Goal: Task Accomplishment & Management: Use online tool/utility

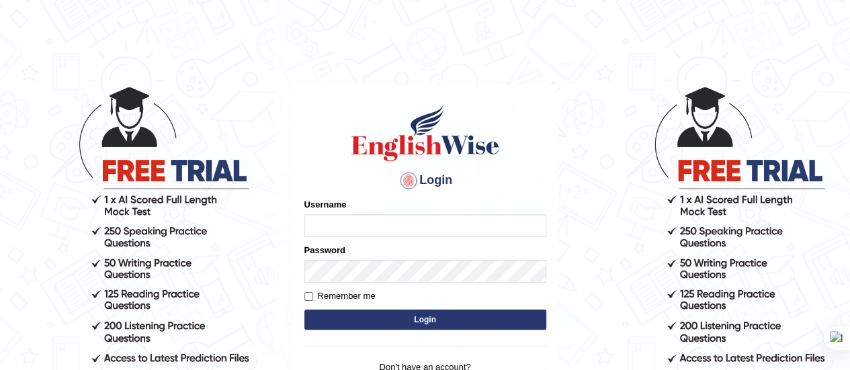
type input "[PERSON_NAME]"
click at [392, 321] on button "Login" at bounding box center [425, 320] width 242 height 20
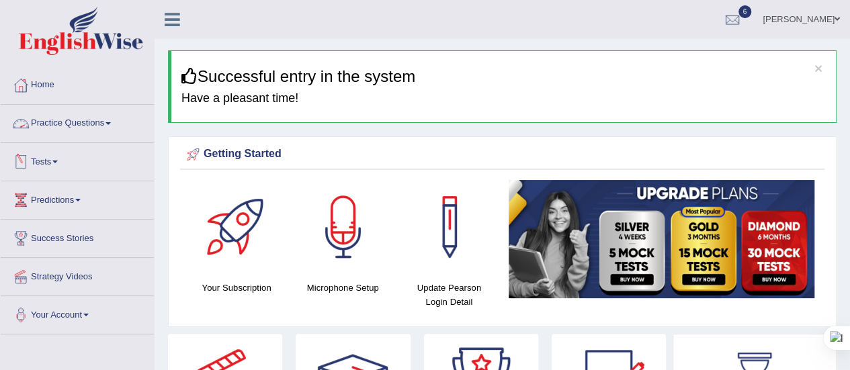
click at [111, 123] on span at bounding box center [108, 123] width 5 height 3
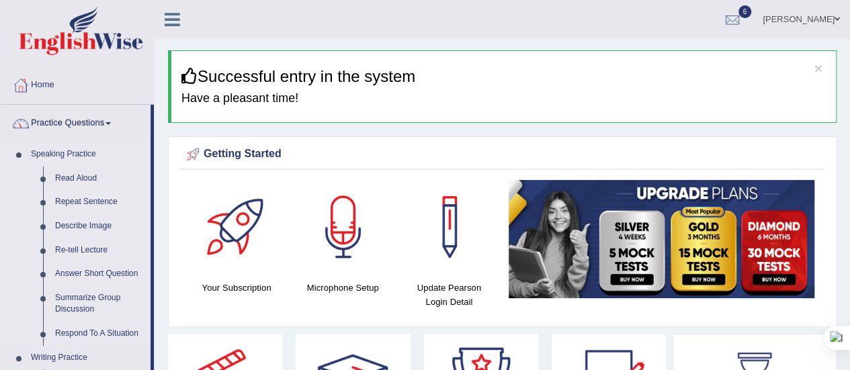
click at [105, 202] on link "Repeat Sentence" at bounding box center [99, 202] width 101 height 24
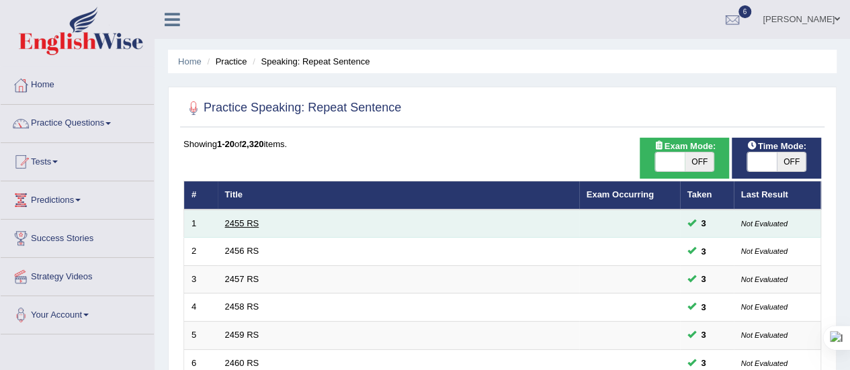
click at [233, 222] on link "2455 RS" at bounding box center [242, 223] width 34 height 10
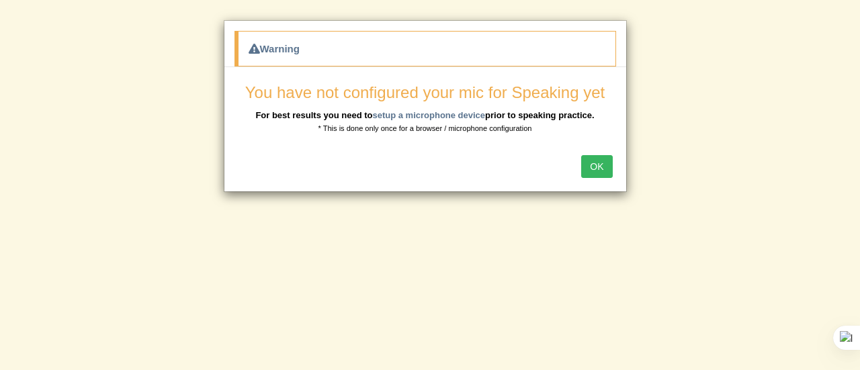
click at [601, 157] on button "OK" at bounding box center [596, 166] width 31 height 23
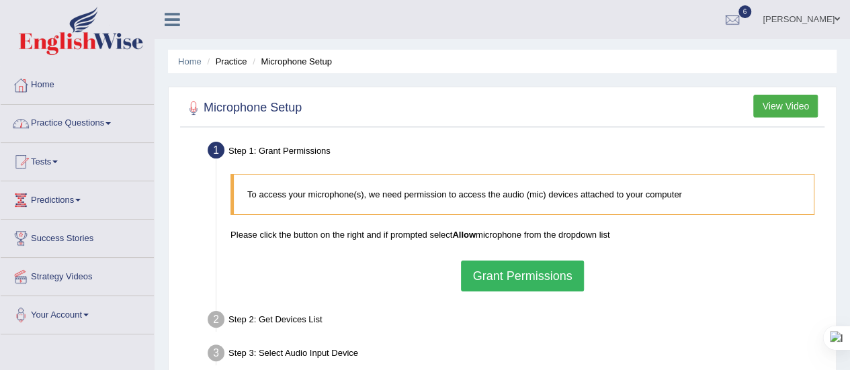
click at [109, 122] on link "Practice Questions" at bounding box center [77, 122] width 153 height 34
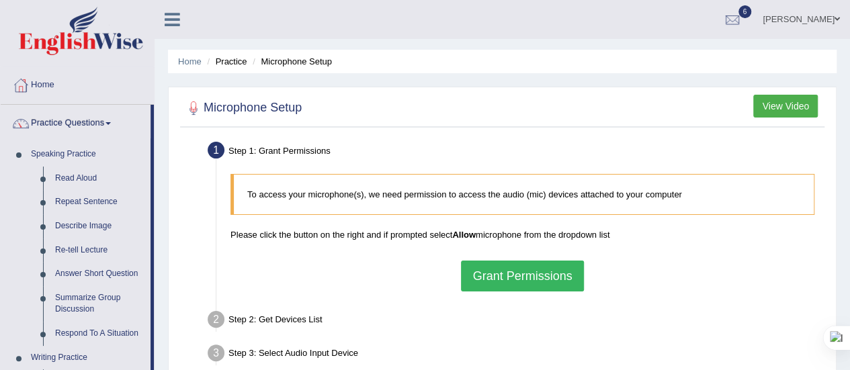
click at [510, 270] on button "Grant Permissions" at bounding box center [522, 276] width 122 height 31
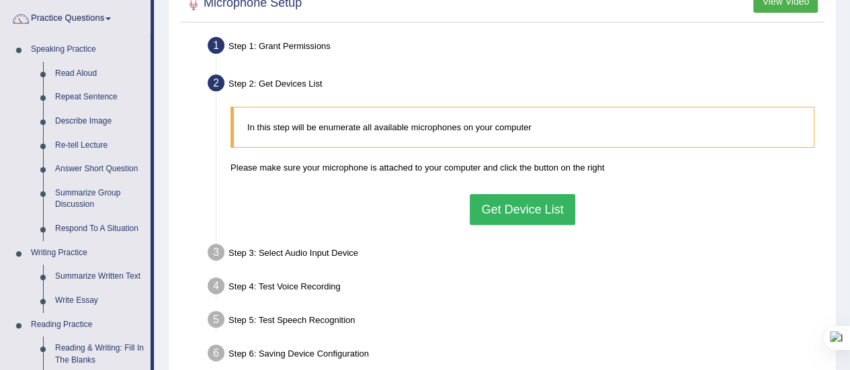
scroll to position [108, 0]
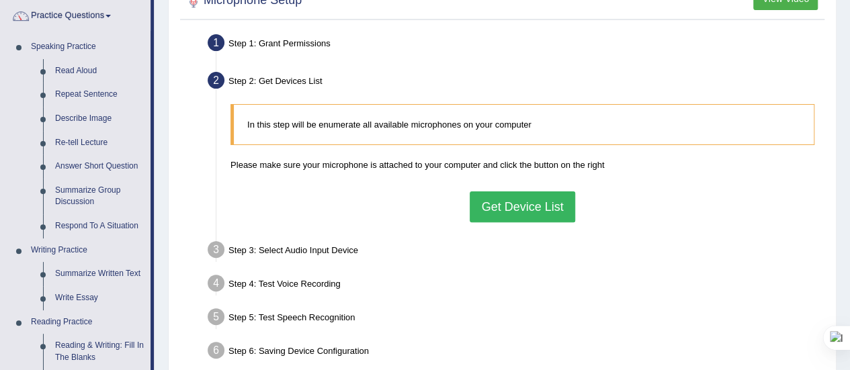
click at [507, 210] on button "Get Device List" at bounding box center [522, 207] width 105 height 31
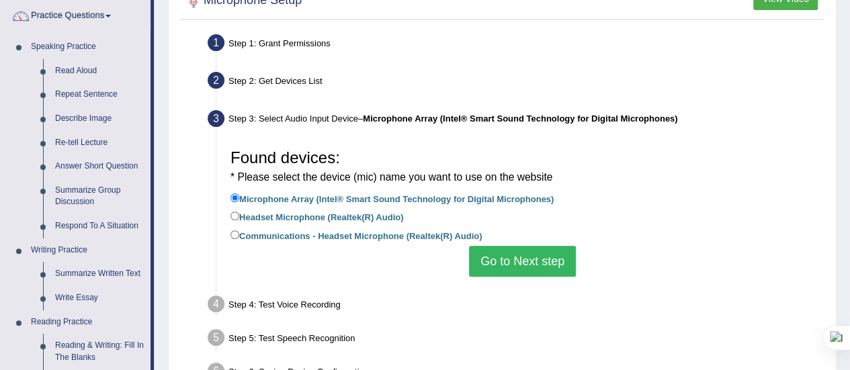
click at [525, 267] on button "Go to Next step" at bounding box center [522, 261] width 107 height 31
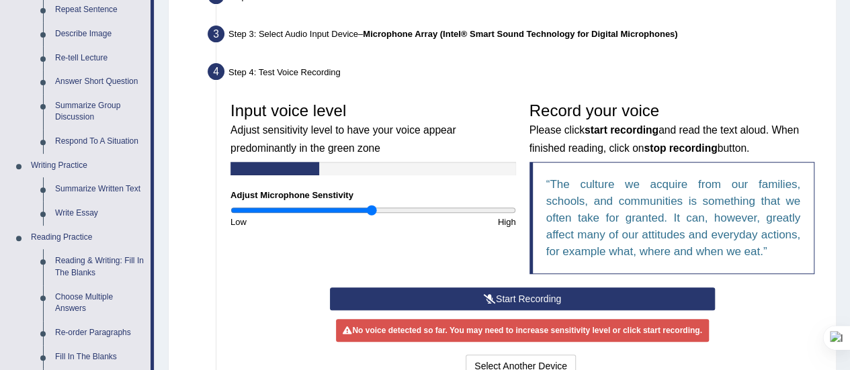
scroll to position [300, 0]
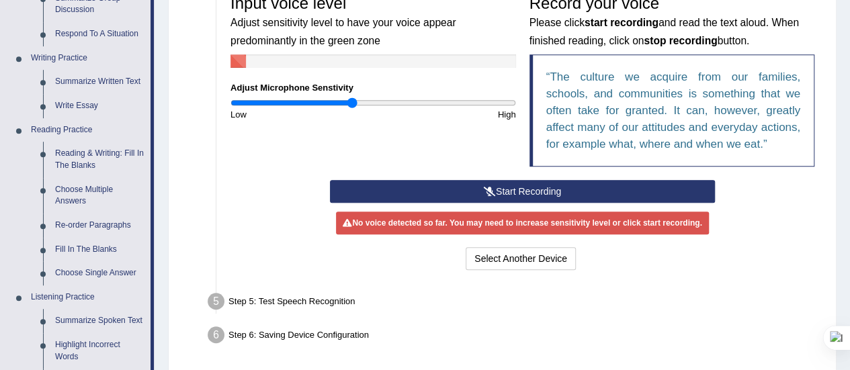
drag, startPoint x: 369, startPoint y: 100, endPoint x: 354, endPoint y: 102, distance: 15.6
type input "0.86"
click at [354, 102] on input "range" at bounding box center [374, 102] width 286 height 11
click at [534, 187] on button "Start Recording" at bounding box center [522, 191] width 385 height 23
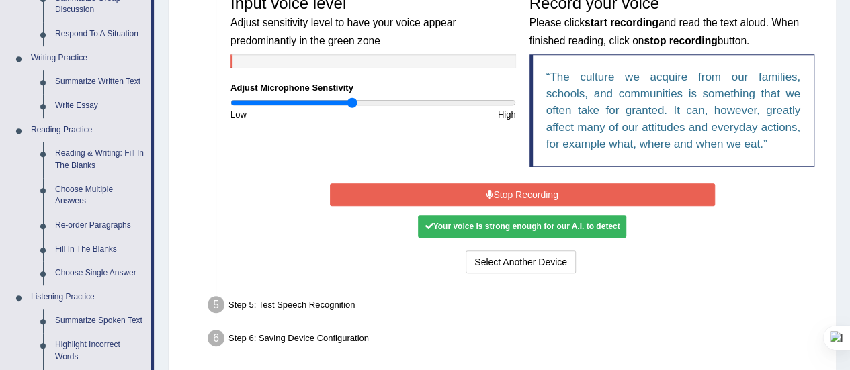
click at [515, 189] on button "Stop Recording" at bounding box center [522, 194] width 385 height 23
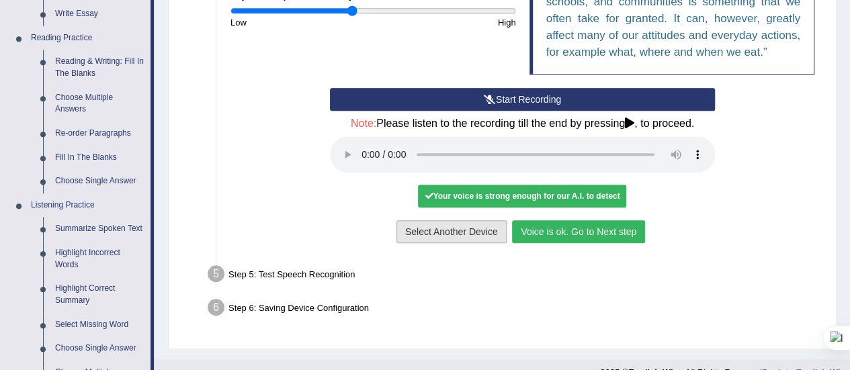
scroll to position [392, 0]
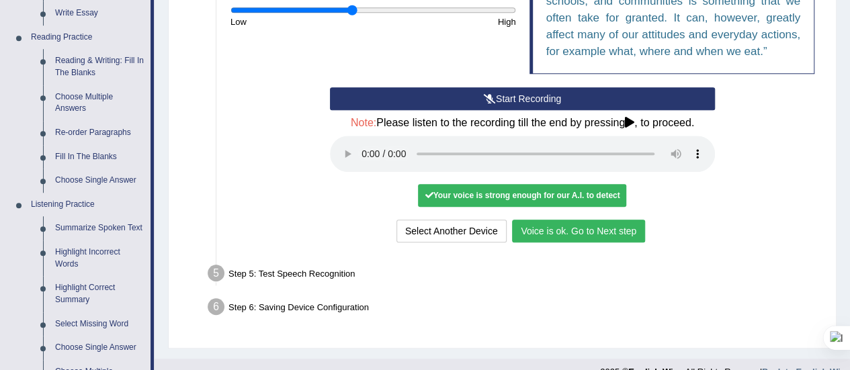
click at [575, 234] on button "Voice is ok. Go to Next step" at bounding box center [578, 231] width 133 height 23
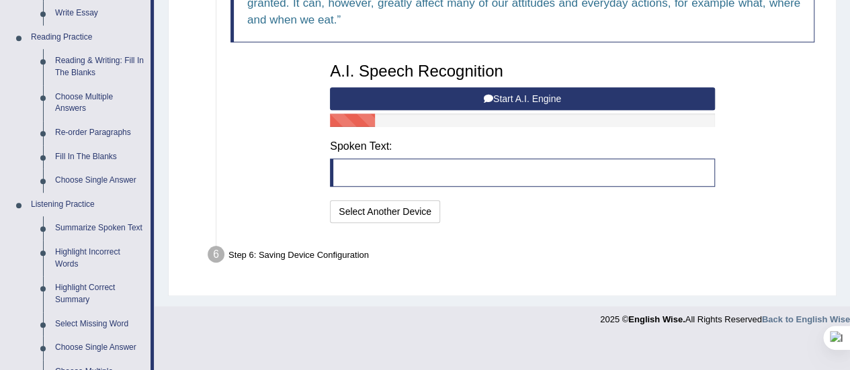
scroll to position [325, 0]
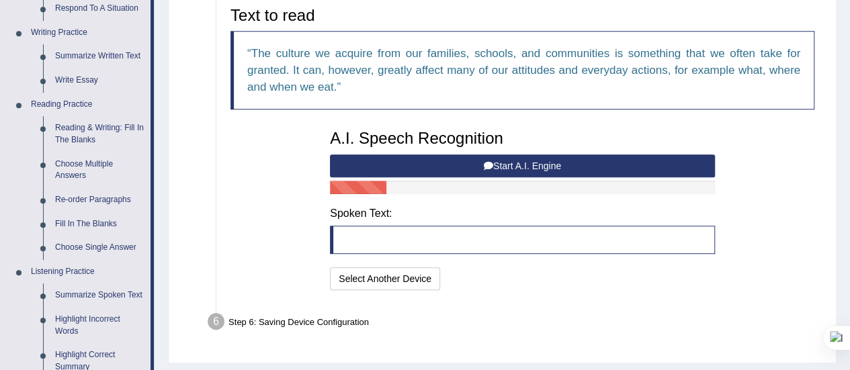
click at [510, 163] on button "Start A.I. Engine" at bounding box center [522, 166] width 385 height 23
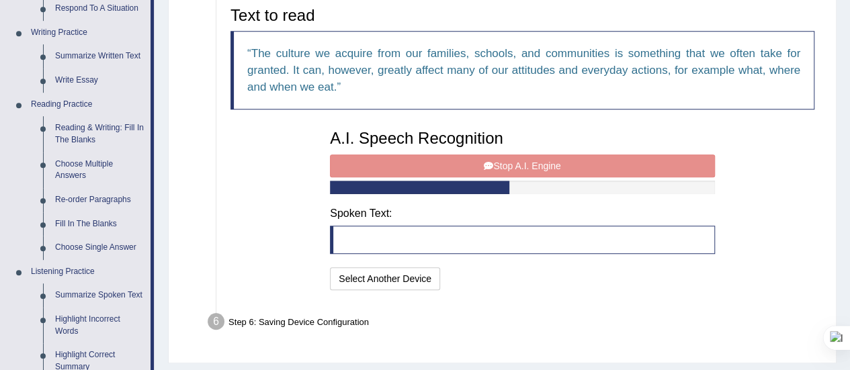
click at [510, 163] on div "A.I. Speech Recognition Start A.I. Engine Stop A.I. Engine Note: Please listen …" at bounding box center [522, 208] width 399 height 171
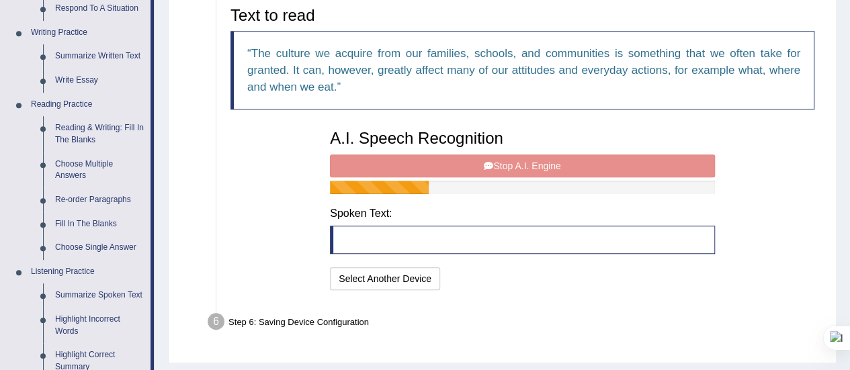
click at [510, 163] on div "A.I. Speech Recognition Start A.I. Engine Stop A.I. Engine Note: Please listen …" at bounding box center [522, 208] width 399 height 171
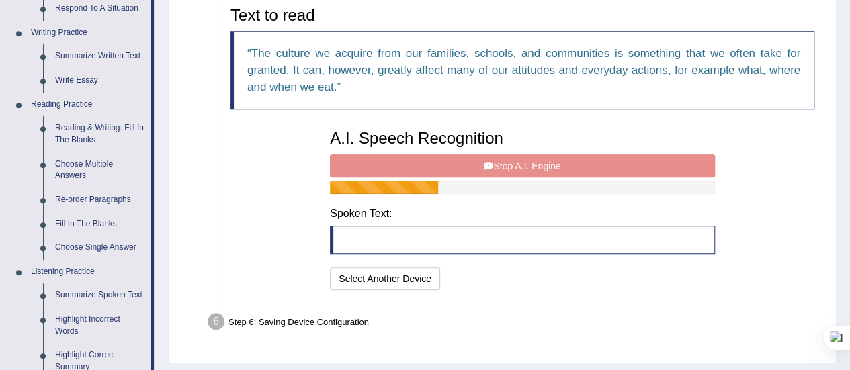
click at [510, 163] on div "A.I. Speech Recognition Start A.I. Engine Stop A.I. Engine Note: Please listen …" at bounding box center [522, 208] width 399 height 171
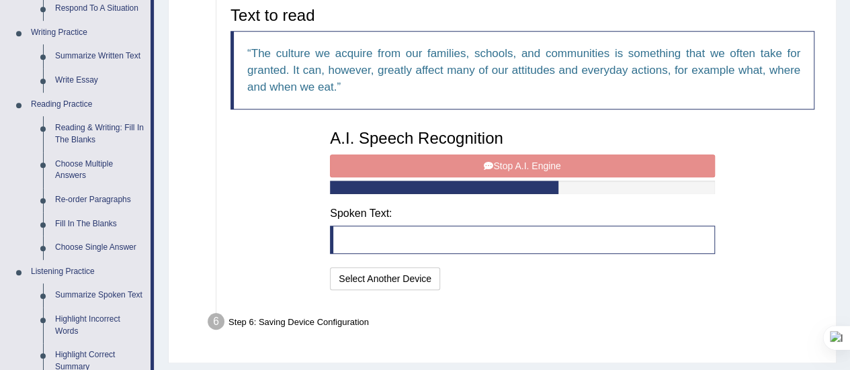
click at [510, 163] on div "A.I. Speech Recognition Start A.I. Engine Stop A.I. Engine Note: Please listen …" at bounding box center [522, 208] width 399 height 171
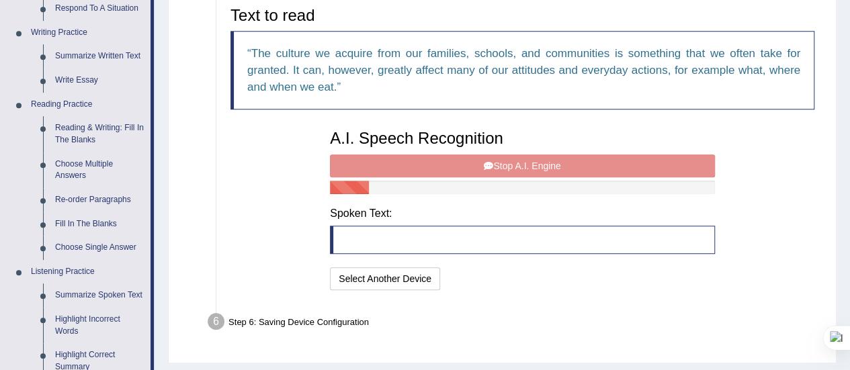
click at [510, 163] on div "A.I. Speech Recognition Start A.I. Engine Stop A.I. Engine Note: Please listen …" at bounding box center [522, 208] width 399 height 171
click at [511, 164] on div "A.I. Speech Recognition Start A.I. Engine Stop A.I. Engine Note: Please listen …" at bounding box center [522, 208] width 399 height 171
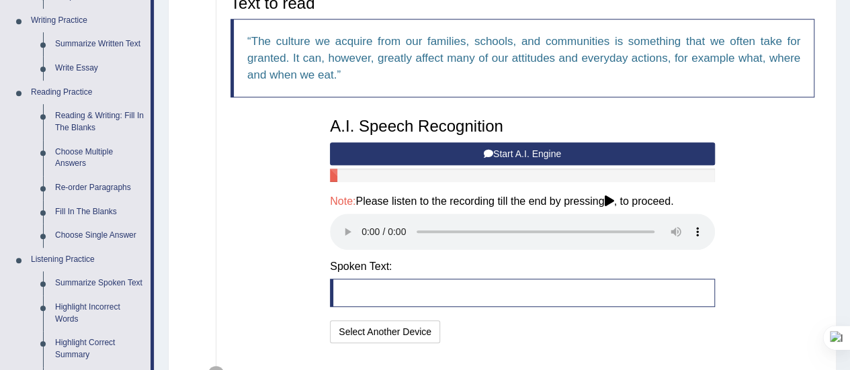
scroll to position [330, 0]
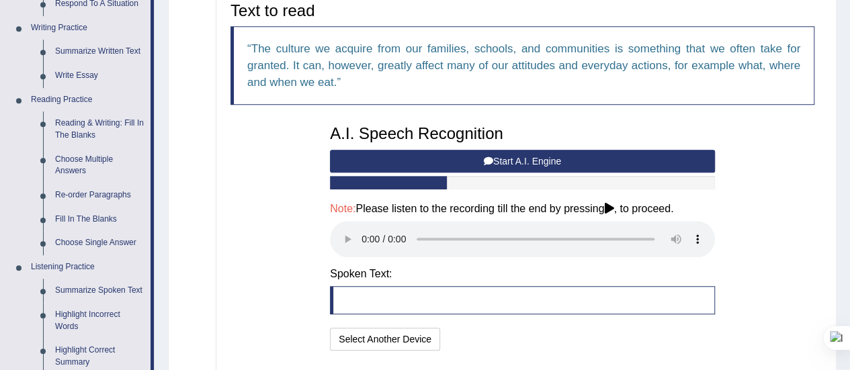
click at [493, 157] on button "Start A.I. Engine" at bounding box center [522, 161] width 385 height 23
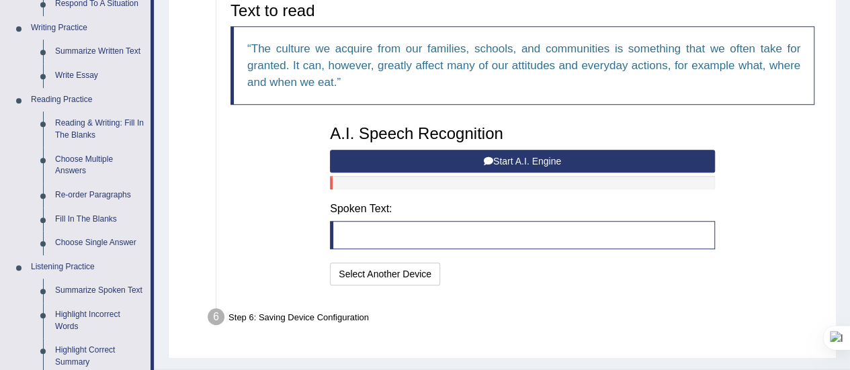
click at [493, 157] on button "Start A.I. Engine" at bounding box center [522, 161] width 385 height 23
click at [530, 158] on button "Start A.I. Engine" at bounding box center [522, 161] width 385 height 23
click at [518, 158] on button "Start A.I. Engine" at bounding box center [522, 161] width 385 height 23
click at [518, 161] on button "Start A.I. Engine" at bounding box center [522, 161] width 385 height 23
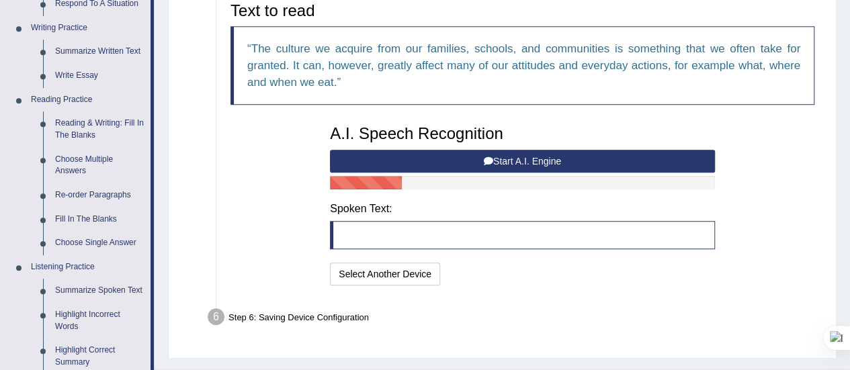
click at [518, 161] on button "Start A.I. Engine" at bounding box center [522, 161] width 385 height 23
click at [530, 160] on button "Start A.I. Engine" at bounding box center [522, 161] width 385 height 23
click at [533, 155] on button "Start A.I. Engine" at bounding box center [522, 161] width 385 height 23
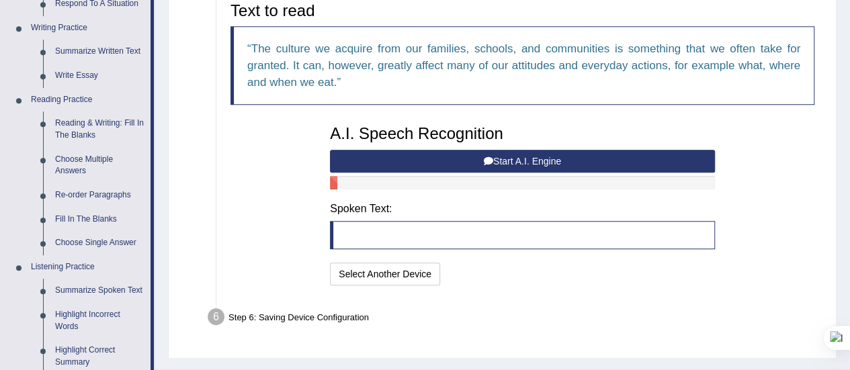
click at [533, 155] on button "Start A.I. Engine" at bounding box center [522, 161] width 385 height 23
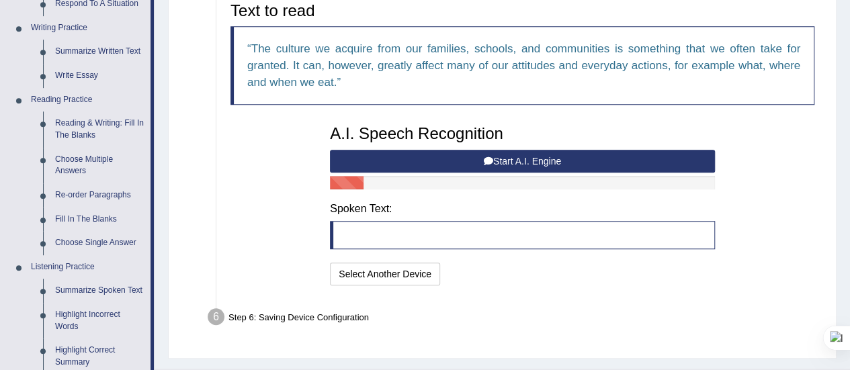
click at [533, 155] on button "Start A.I. Engine" at bounding box center [522, 161] width 385 height 23
drag, startPoint x: 533, startPoint y: 155, endPoint x: 534, endPoint y: 200, distance: 44.4
click at [534, 200] on div "A.I. Speech Recognition Start A.I. Engine Stop A.I. Engine Note: Please listen …" at bounding box center [522, 203] width 399 height 171
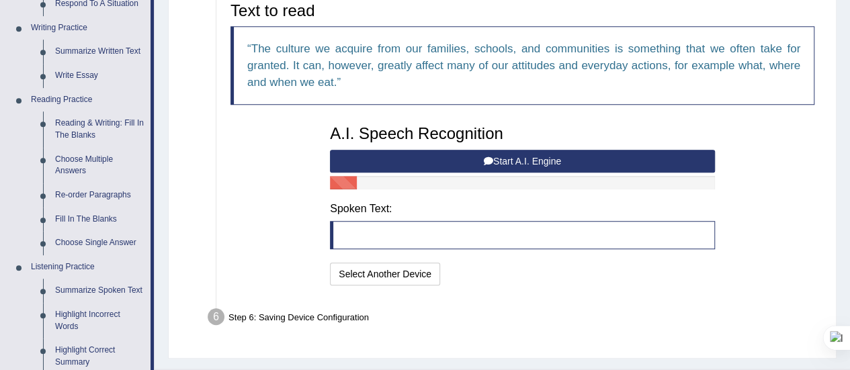
click at [515, 154] on button "Start A.I. Engine" at bounding box center [522, 161] width 385 height 23
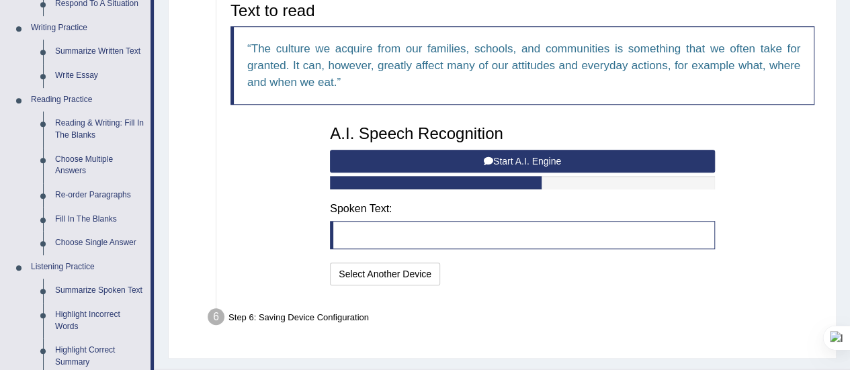
click at [515, 154] on button "Start A.I. Engine" at bounding box center [522, 161] width 385 height 23
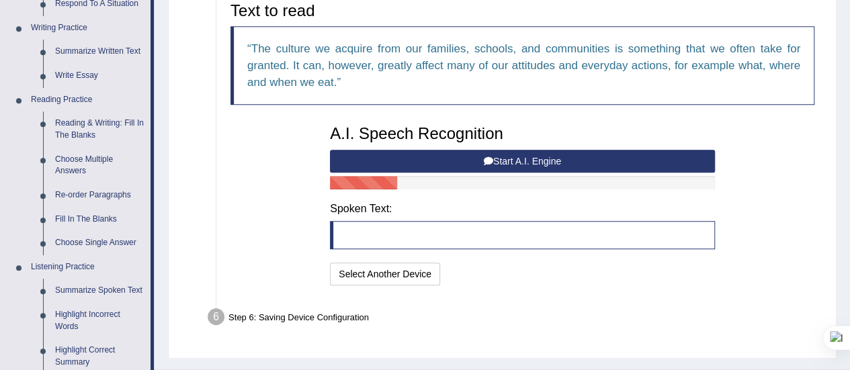
click at [515, 154] on button "Start A.I. Engine" at bounding box center [522, 161] width 385 height 23
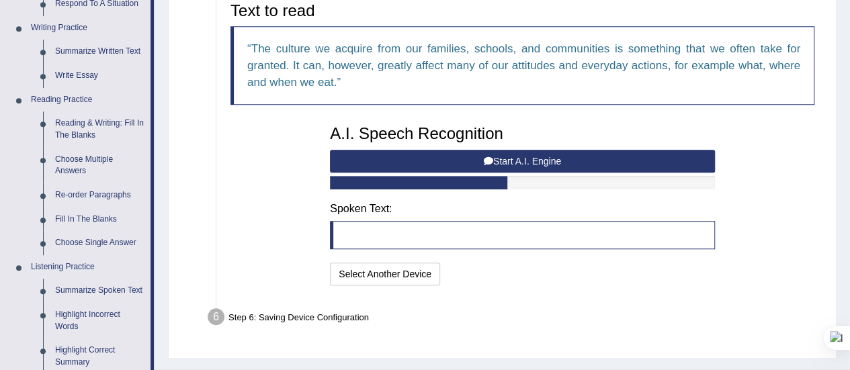
click at [515, 154] on button "Start A.I. Engine" at bounding box center [522, 161] width 385 height 23
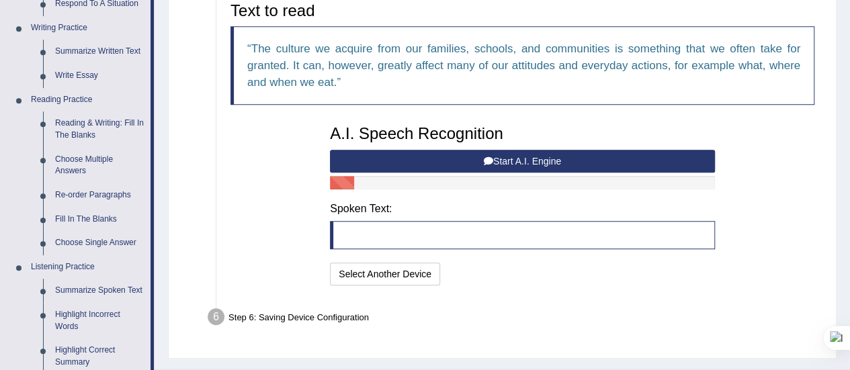
click at [515, 151] on button "Start A.I. Engine" at bounding box center [522, 161] width 385 height 23
drag, startPoint x: 515, startPoint y: 151, endPoint x: 528, endPoint y: 161, distance: 16.3
click at [528, 161] on button "Start A.I. Engine" at bounding box center [522, 161] width 385 height 23
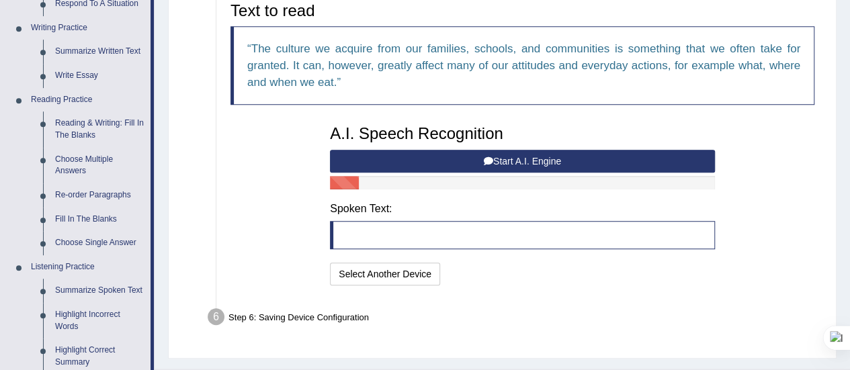
click at [528, 161] on button "Start A.I. Engine" at bounding box center [522, 161] width 385 height 23
click at [529, 151] on button "Start A.I. Engine" at bounding box center [522, 161] width 385 height 23
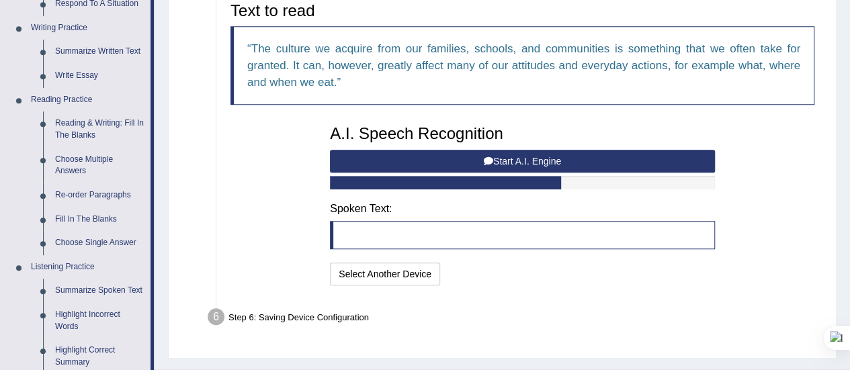
click at [529, 151] on button "Start A.I. Engine" at bounding box center [522, 161] width 385 height 23
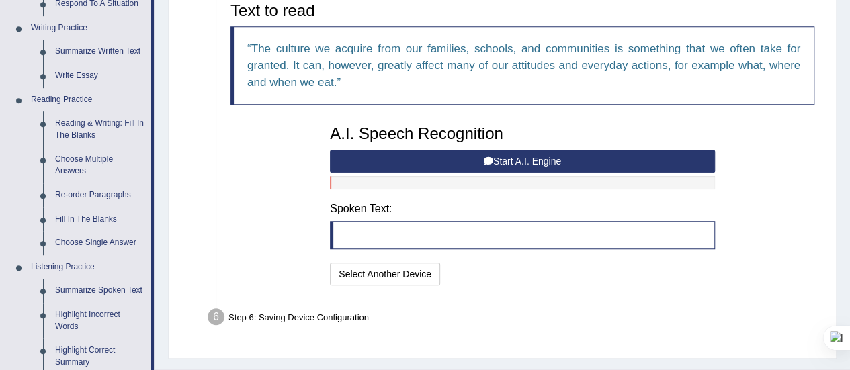
drag, startPoint x: 529, startPoint y: 151, endPoint x: 544, endPoint y: 156, distance: 16.2
click at [544, 156] on button "Start A.I. Engine" at bounding box center [522, 161] width 385 height 23
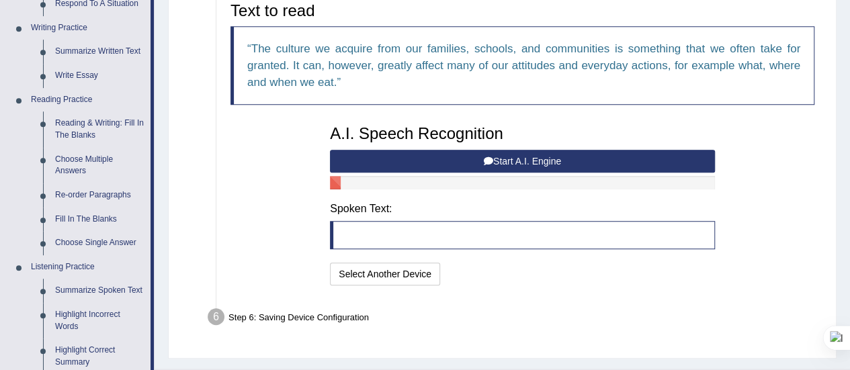
click at [544, 156] on button "Start A.I. Engine" at bounding box center [522, 161] width 385 height 23
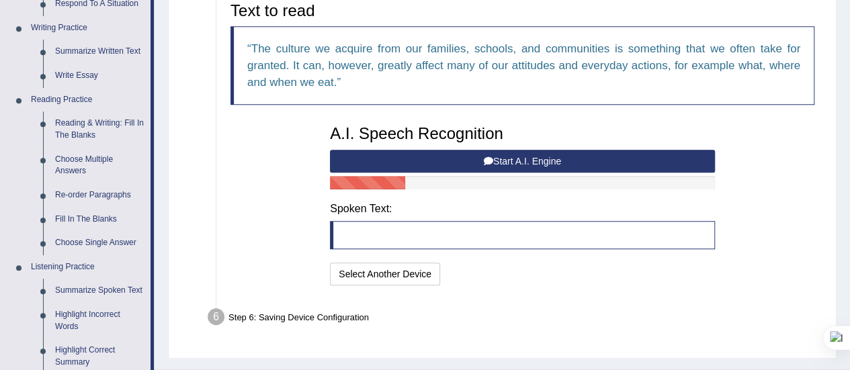
click at [544, 156] on button "Start A.I. Engine" at bounding box center [522, 161] width 385 height 23
drag, startPoint x: 544, startPoint y: 156, endPoint x: 596, endPoint y: 167, distance: 53.0
click at [596, 167] on button "Start A.I. Engine" at bounding box center [522, 161] width 385 height 23
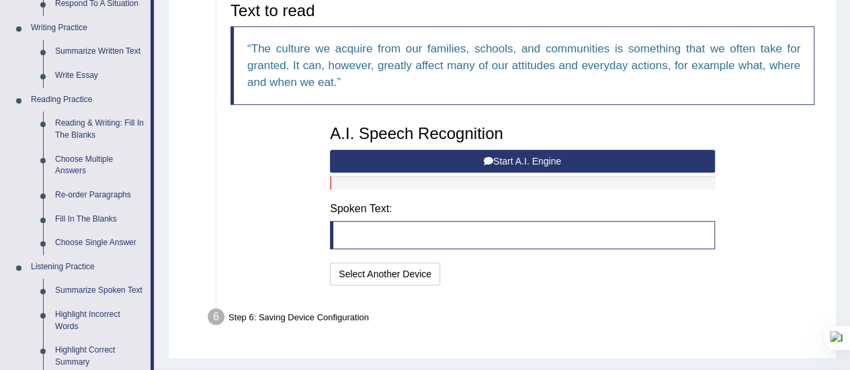
click at [575, 160] on button "Start A.I. Engine" at bounding box center [522, 161] width 385 height 23
click at [330, 150] on button "Start A.I. Engine" at bounding box center [522, 161] width 385 height 23
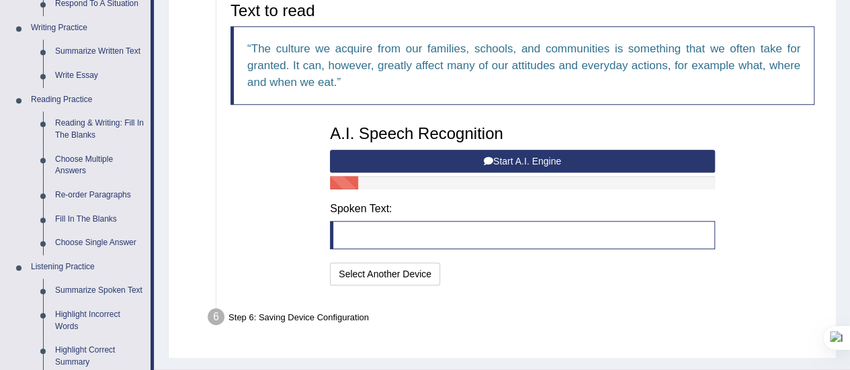
click at [330, 150] on button "Start A.I. Engine" at bounding box center [522, 161] width 385 height 23
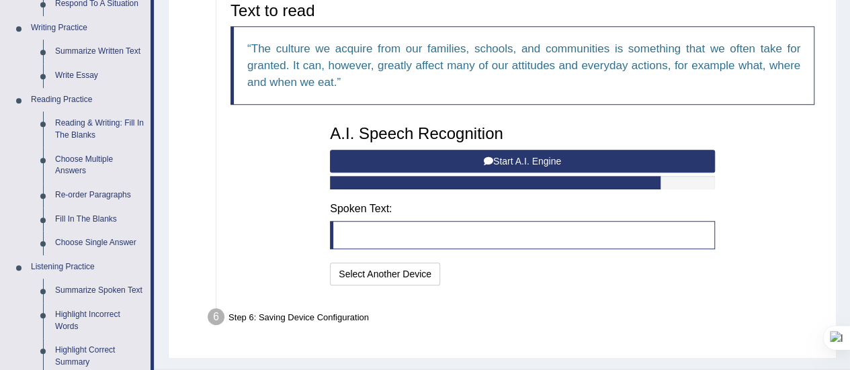
click at [330, 150] on button "Start A.I. Engine" at bounding box center [522, 161] width 385 height 23
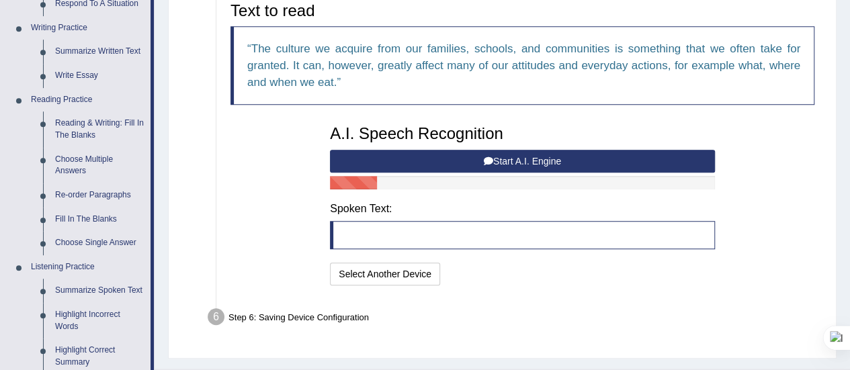
click at [330, 150] on button "Start A.I. Engine" at bounding box center [522, 161] width 385 height 23
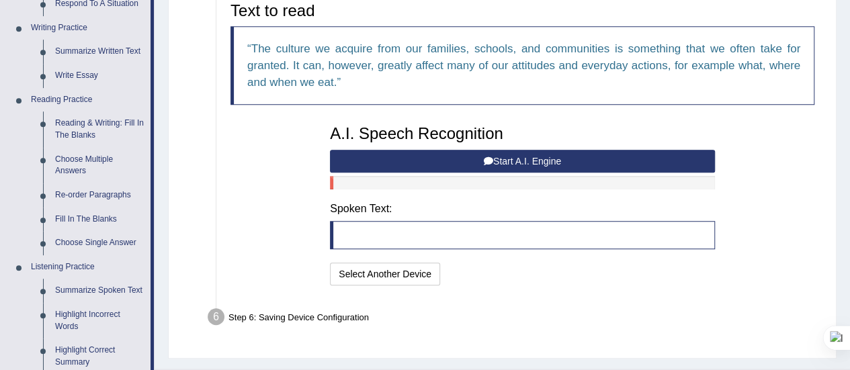
click at [330, 150] on button "Start A.I. Engine" at bounding box center [522, 161] width 385 height 23
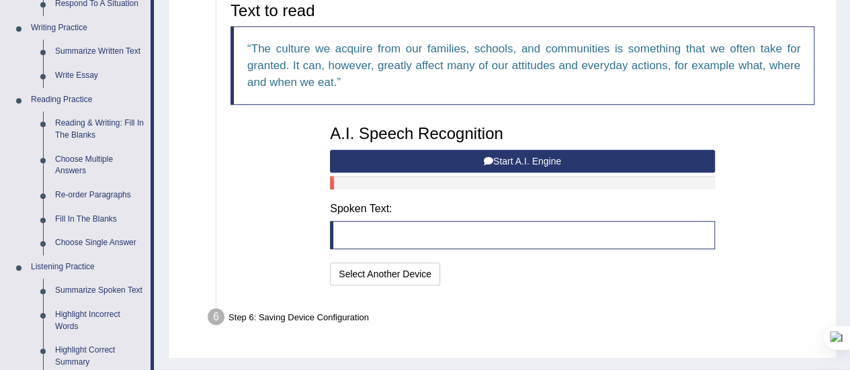
click at [330, 150] on button "Start A.I. Engine" at bounding box center [522, 161] width 385 height 23
click at [566, 140] on h3 "A.I. Speech Recognition" at bounding box center [522, 133] width 385 height 17
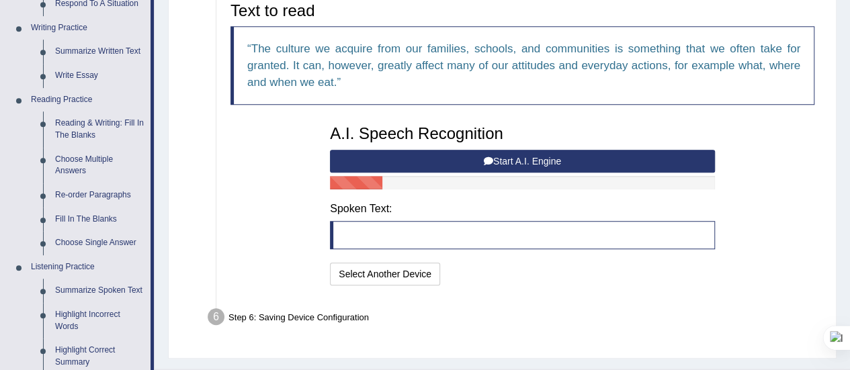
click at [542, 158] on button "Start A.I. Engine" at bounding box center [522, 161] width 385 height 23
click at [544, 159] on button "Start A.I. Engine" at bounding box center [522, 161] width 385 height 23
click at [525, 154] on button "Start A.I. Engine" at bounding box center [522, 161] width 385 height 23
click at [527, 160] on button "Start A.I. Engine" at bounding box center [522, 161] width 385 height 23
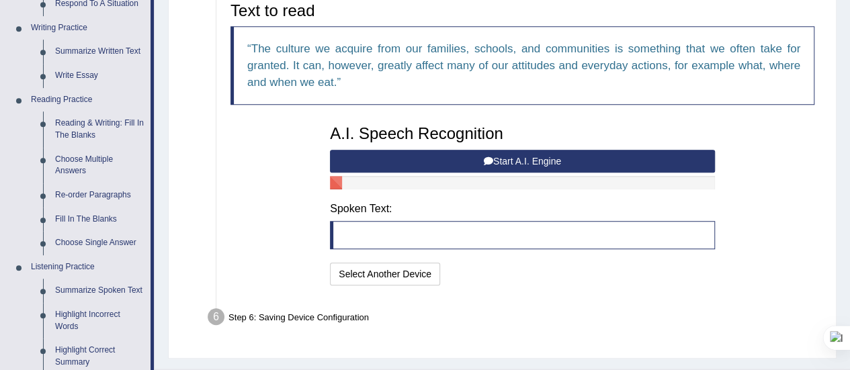
click at [527, 160] on button "Start A.I. Engine" at bounding box center [522, 161] width 385 height 23
drag, startPoint x: 527, startPoint y: 160, endPoint x: 534, endPoint y: 163, distance: 7.2
click at [534, 163] on button "Start A.I. Engine" at bounding box center [522, 161] width 385 height 23
click at [515, 160] on button "Start A.I. Engine" at bounding box center [522, 161] width 385 height 23
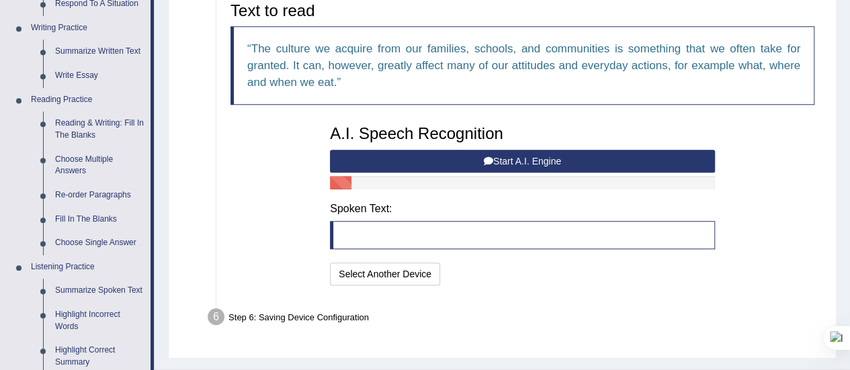
click at [515, 160] on button "Start A.I. Engine" at bounding box center [522, 161] width 385 height 23
click at [449, 164] on button "Start A.I. Engine" at bounding box center [522, 161] width 385 height 23
drag, startPoint x: 575, startPoint y: 155, endPoint x: 524, endPoint y: 204, distance: 70.8
click at [524, 204] on h4 "Spoken Text:" at bounding box center [522, 209] width 385 height 12
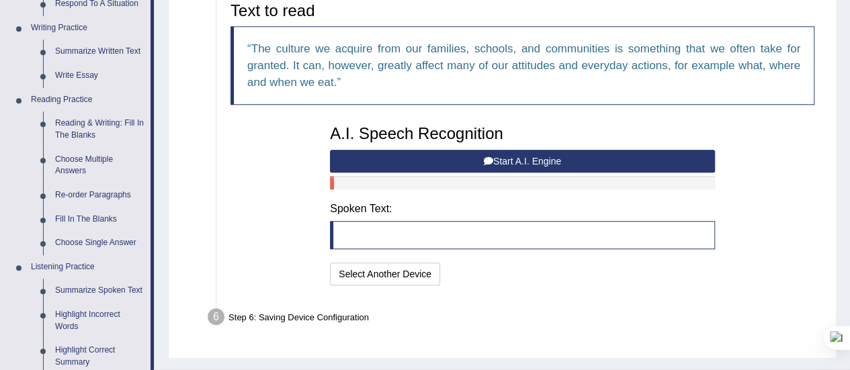
click at [516, 159] on button "Start A.I. Engine" at bounding box center [522, 161] width 385 height 23
drag, startPoint x: 532, startPoint y: 157, endPoint x: 491, endPoint y: 161, distance: 41.9
click at [491, 161] on icon at bounding box center [488, 161] width 9 height 9
click at [497, 159] on button "Start A.I. Engine" at bounding box center [522, 161] width 385 height 23
click at [466, 162] on button "Start A.I. Engine" at bounding box center [522, 161] width 385 height 23
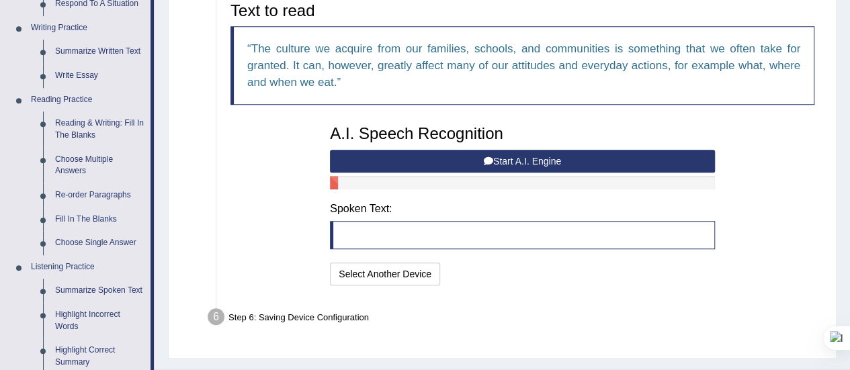
drag, startPoint x: 466, startPoint y: 162, endPoint x: 444, endPoint y: 166, distance: 23.2
click at [444, 166] on button "Start A.I. Engine" at bounding box center [522, 161] width 385 height 23
click at [419, 166] on button "Start A.I. Engine" at bounding box center [522, 161] width 385 height 23
drag, startPoint x: 419, startPoint y: 166, endPoint x: 423, endPoint y: 171, distance: 7.1
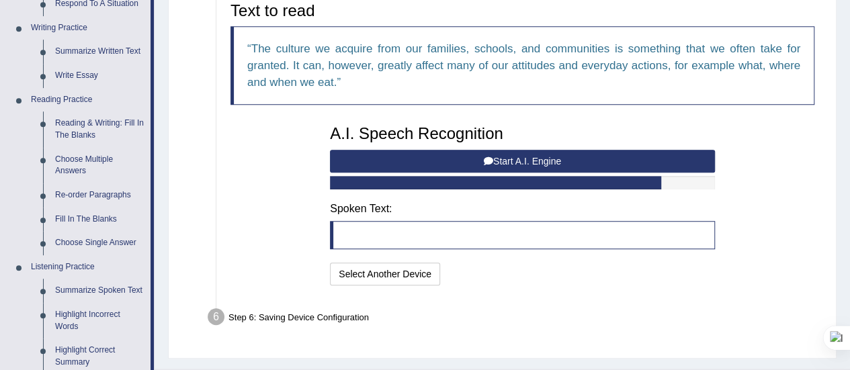
drag, startPoint x: 423, startPoint y: 171, endPoint x: 288, endPoint y: 136, distance: 140.4
click at [288, 136] on div "Text to read The culture we acquire from our families, schools, and communities…" at bounding box center [522, 142] width 597 height 294
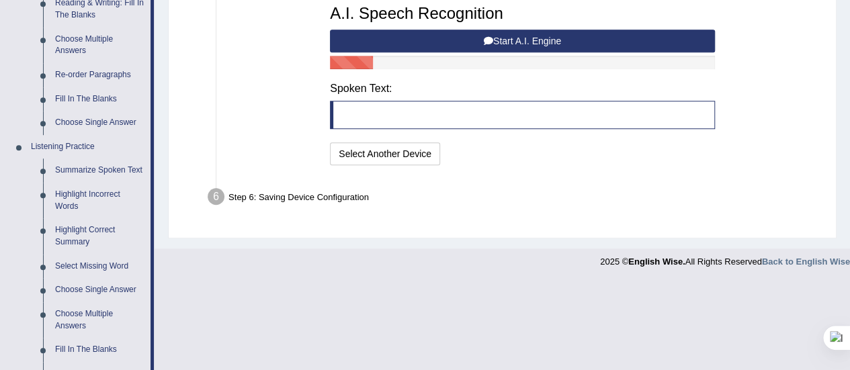
scroll to position [460, 0]
